Goal: Transaction & Acquisition: Purchase product/service

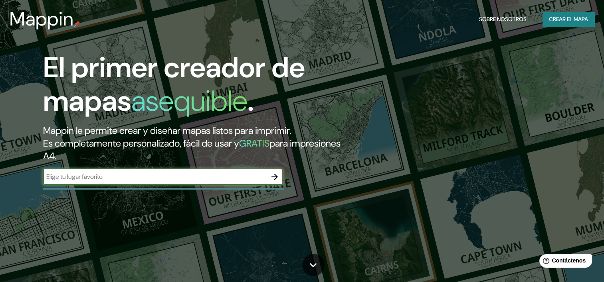
click at [187, 179] on input "text" at bounding box center [154, 176] width 223 height 9
paste input "[PERSON_NAME] 85"
type input "[PERSON_NAME] 85"
click at [276, 178] on icon "button" at bounding box center [275, 177] width 10 height 10
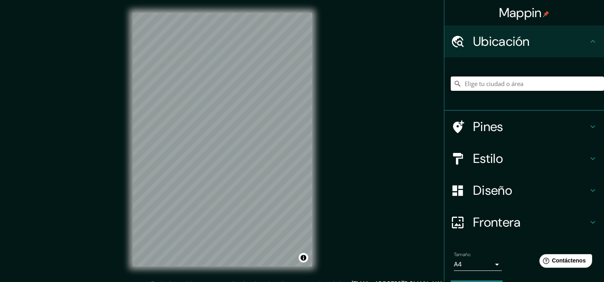
click at [501, 90] on input "Elige tu ciudad o área" at bounding box center [526, 84] width 153 height 14
paste input "[PERSON_NAME] 85"
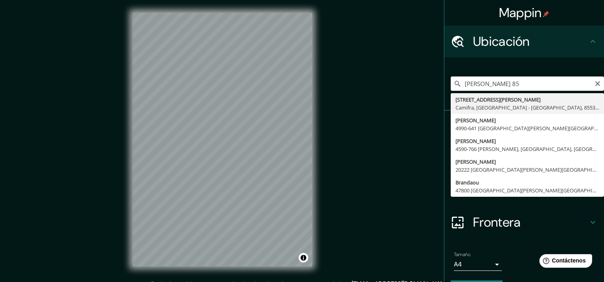
type input "[STREET_ADDRESS][PERSON_NAME]"
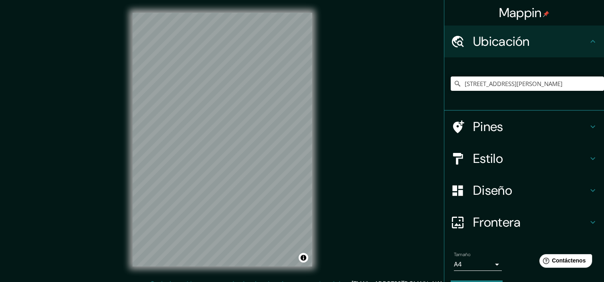
click at [574, 156] on h4 "Estilo" at bounding box center [530, 159] width 115 height 16
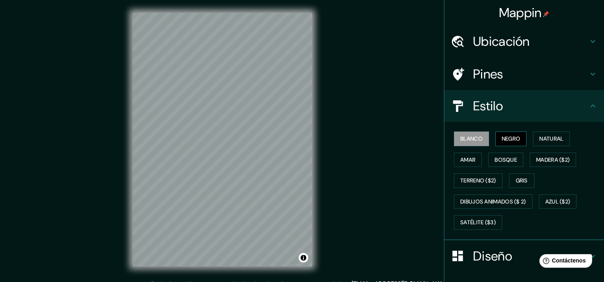
click at [515, 138] on font "Negro" at bounding box center [510, 139] width 19 height 10
click at [542, 138] on font "Natural" at bounding box center [551, 139] width 24 height 10
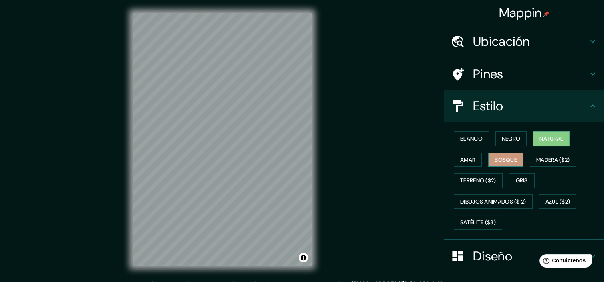
click at [501, 160] on font "Bosque" at bounding box center [505, 160] width 22 height 10
click at [540, 137] on font "Natural" at bounding box center [551, 139] width 24 height 10
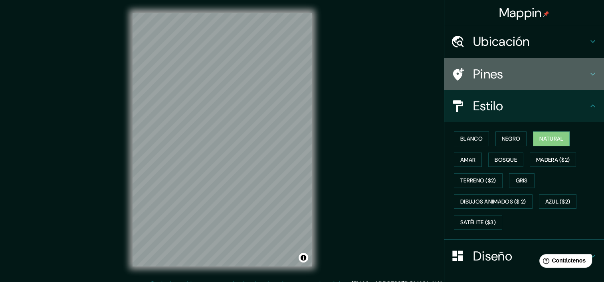
click at [538, 77] on h4 "Pines" at bounding box center [530, 74] width 115 height 16
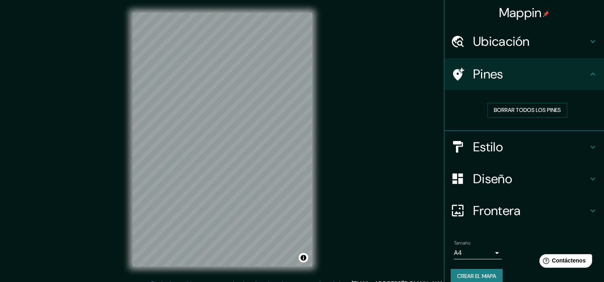
click at [546, 144] on h4 "Estilo" at bounding box center [530, 147] width 115 height 16
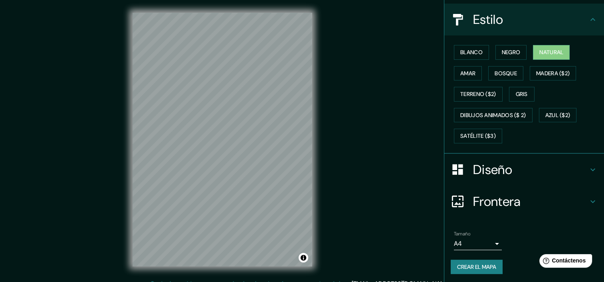
click at [566, 169] on h4 "Diseño" at bounding box center [530, 170] width 115 height 16
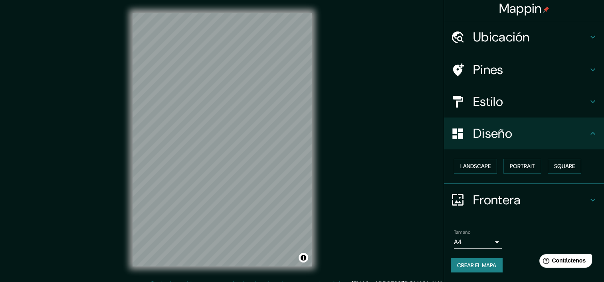
scroll to position [4, 0]
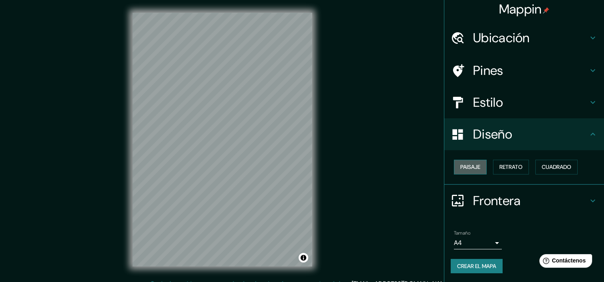
click at [476, 167] on button "Paisaje" at bounding box center [470, 167] width 33 height 15
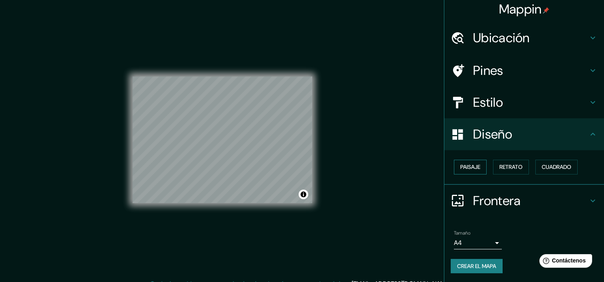
click at [475, 165] on button "Paisaje" at bounding box center [470, 167] width 33 height 15
click at [502, 167] on font "Retrato" at bounding box center [510, 167] width 23 height 10
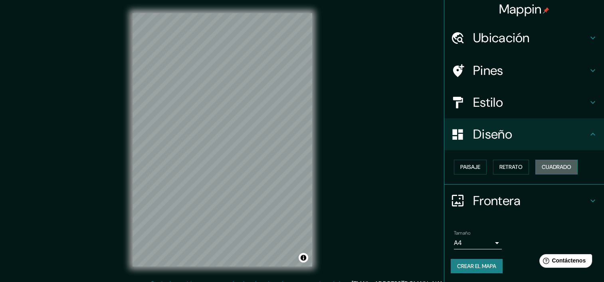
click at [535, 164] on button "Cuadrado" at bounding box center [556, 167] width 42 height 15
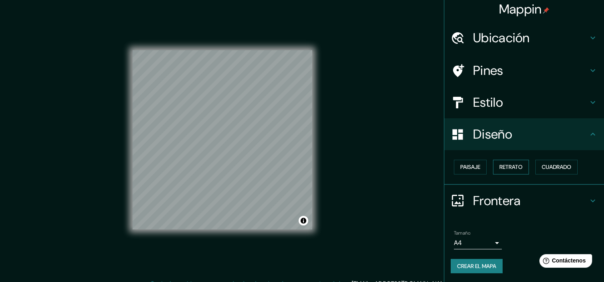
click at [511, 165] on font "Retrato" at bounding box center [510, 167] width 23 height 10
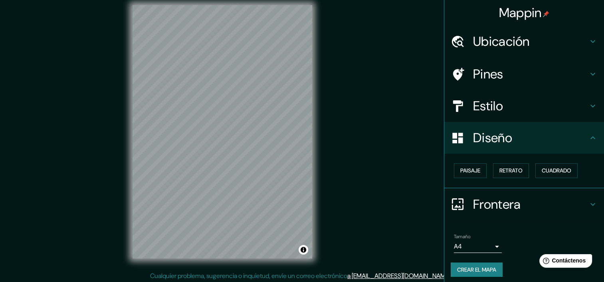
scroll to position [10, 0]
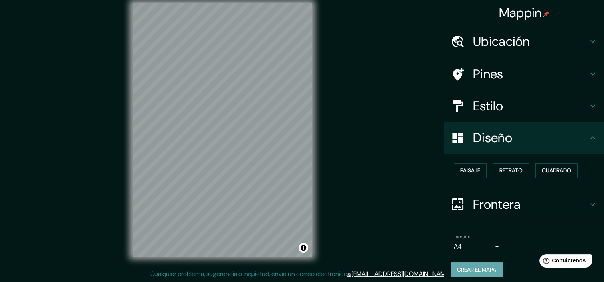
click at [474, 272] on font "Crear el mapa" at bounding box center [476, 270] width 39 height 10
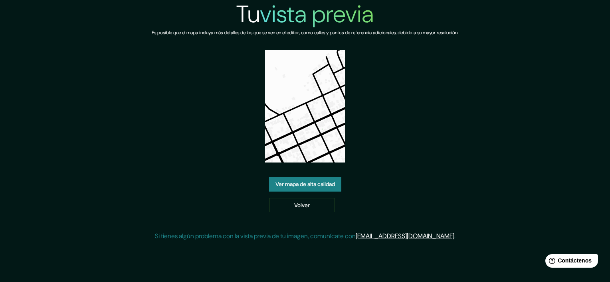
click at [327, 180] on font "Ver mapa de alta calidad" at bounding box center [304, 185] width 59 height 10
